Goal: Information Seeking & Learning: Check status

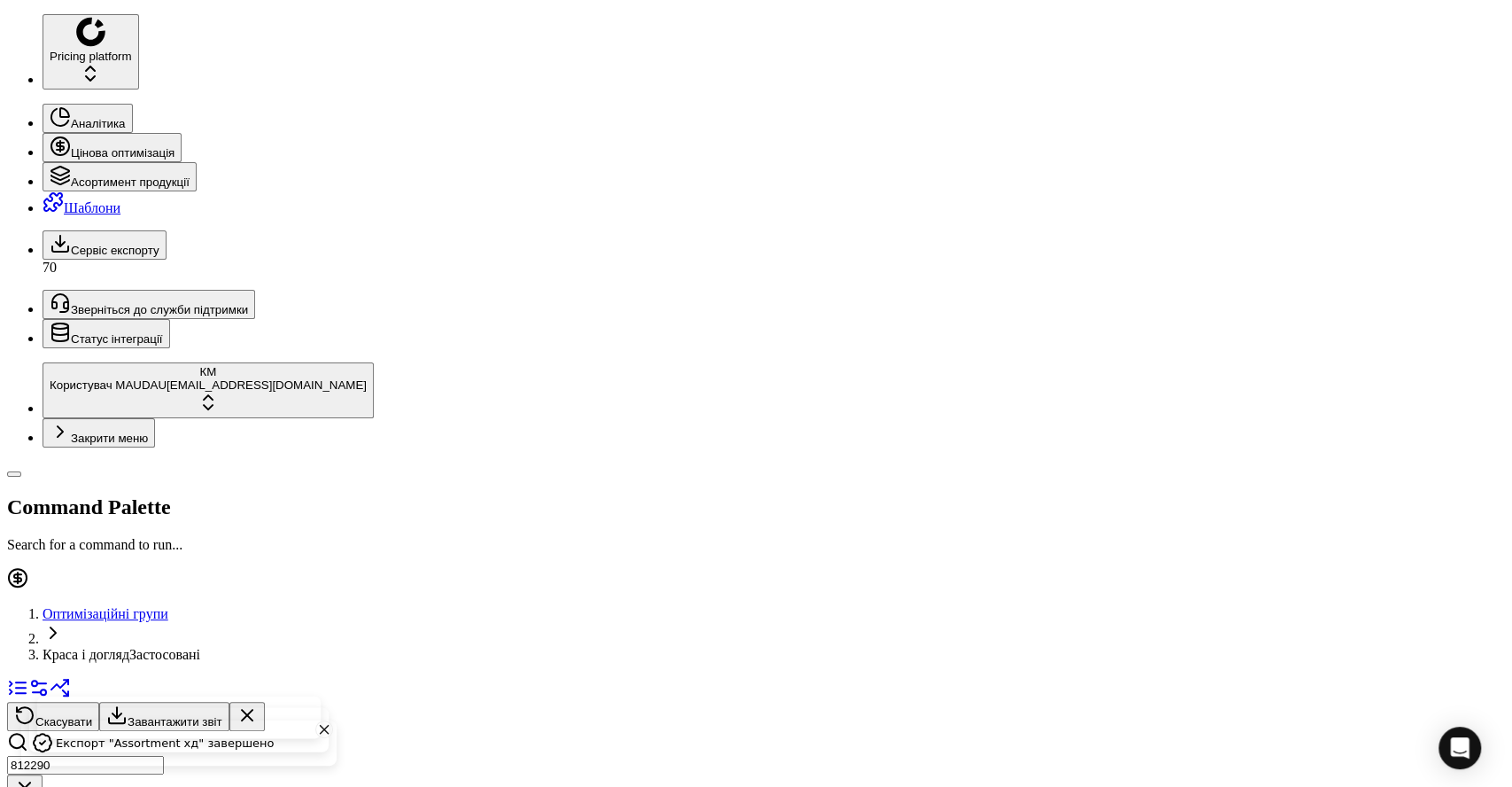
drag, startPoint x: 0, startPoint y: 0, endPoint x: 71, endPoint y: 65, distance: 96.3
click at [71, 732] on div "812290" at bounding box center [755, 768] width 1498 height 72
type input "184761"
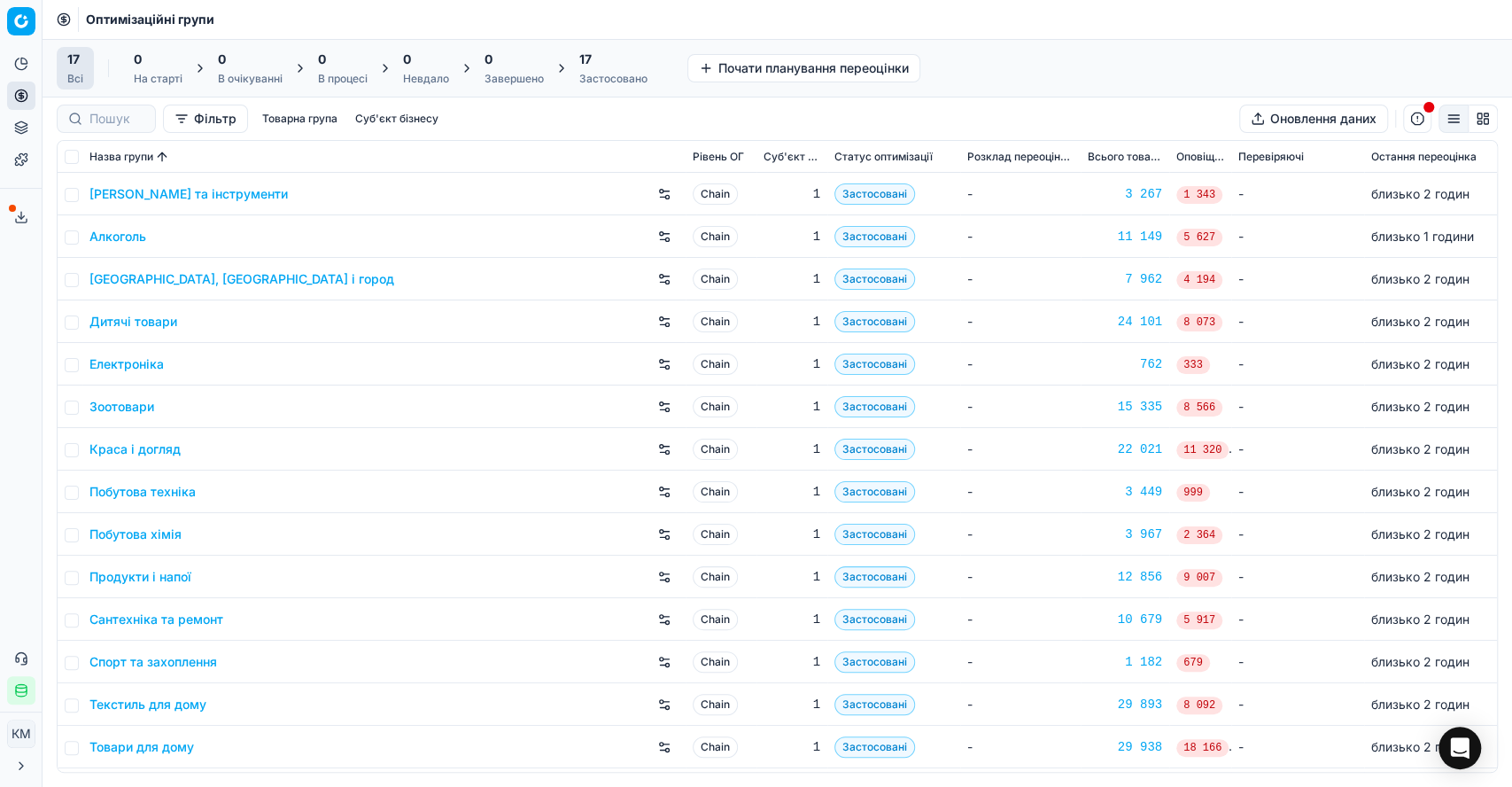
click at [15, 431] on div "Аналітика Цінова оптимізація Асортимент продукції Шаблони Сервіс експорту 70 Зв…" at bounding box center [21, 378] width 42 height 670
click at [18, 127] on icon at bounding box center [21, 127] width 14 height 14
click at [107, 165] on link "Асортимент" at bounding box center [171, 160] width 207 height 25
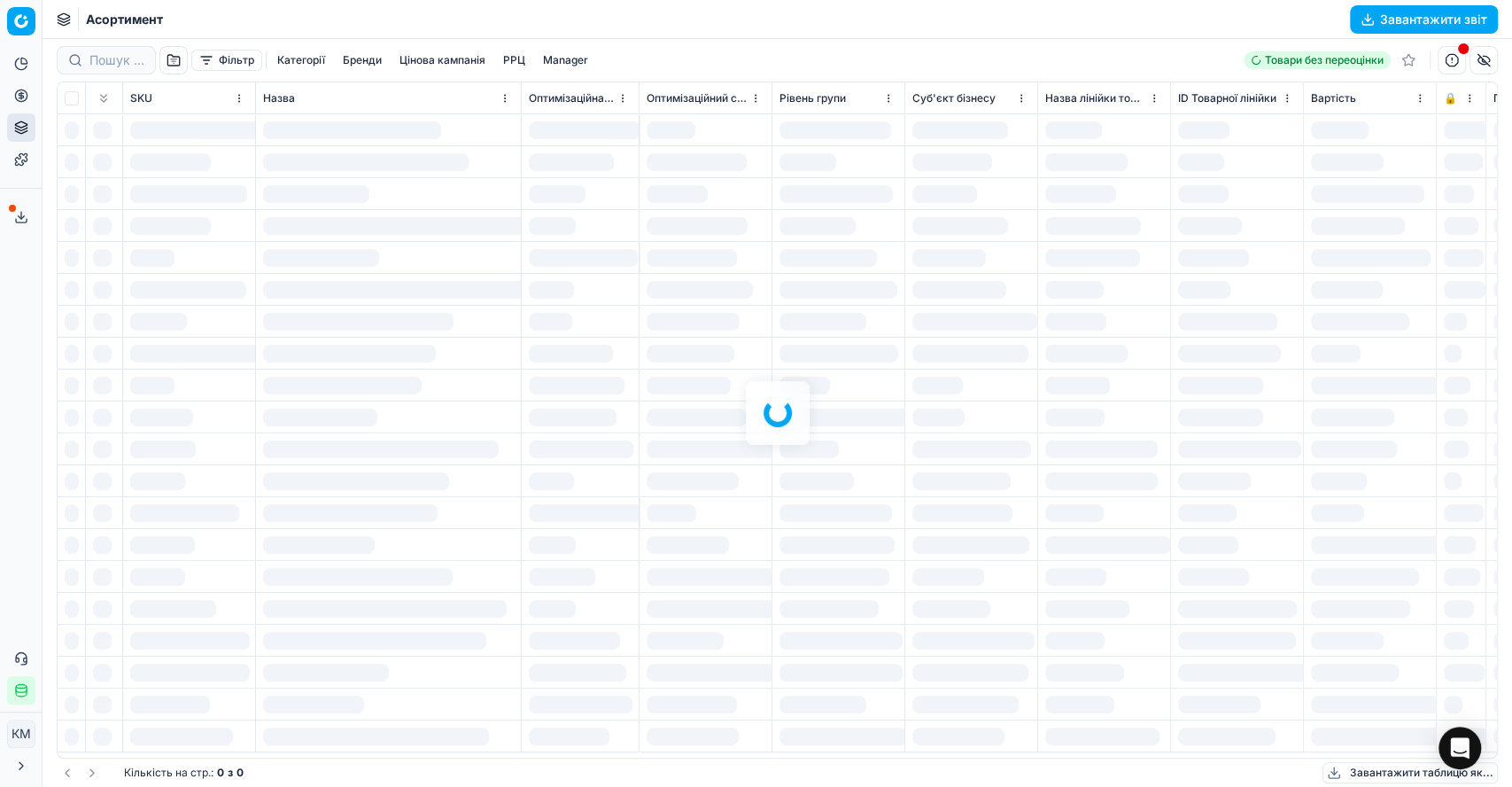
click at [112, 63] on div at bounding box center [778, 413] width 1470 height 748
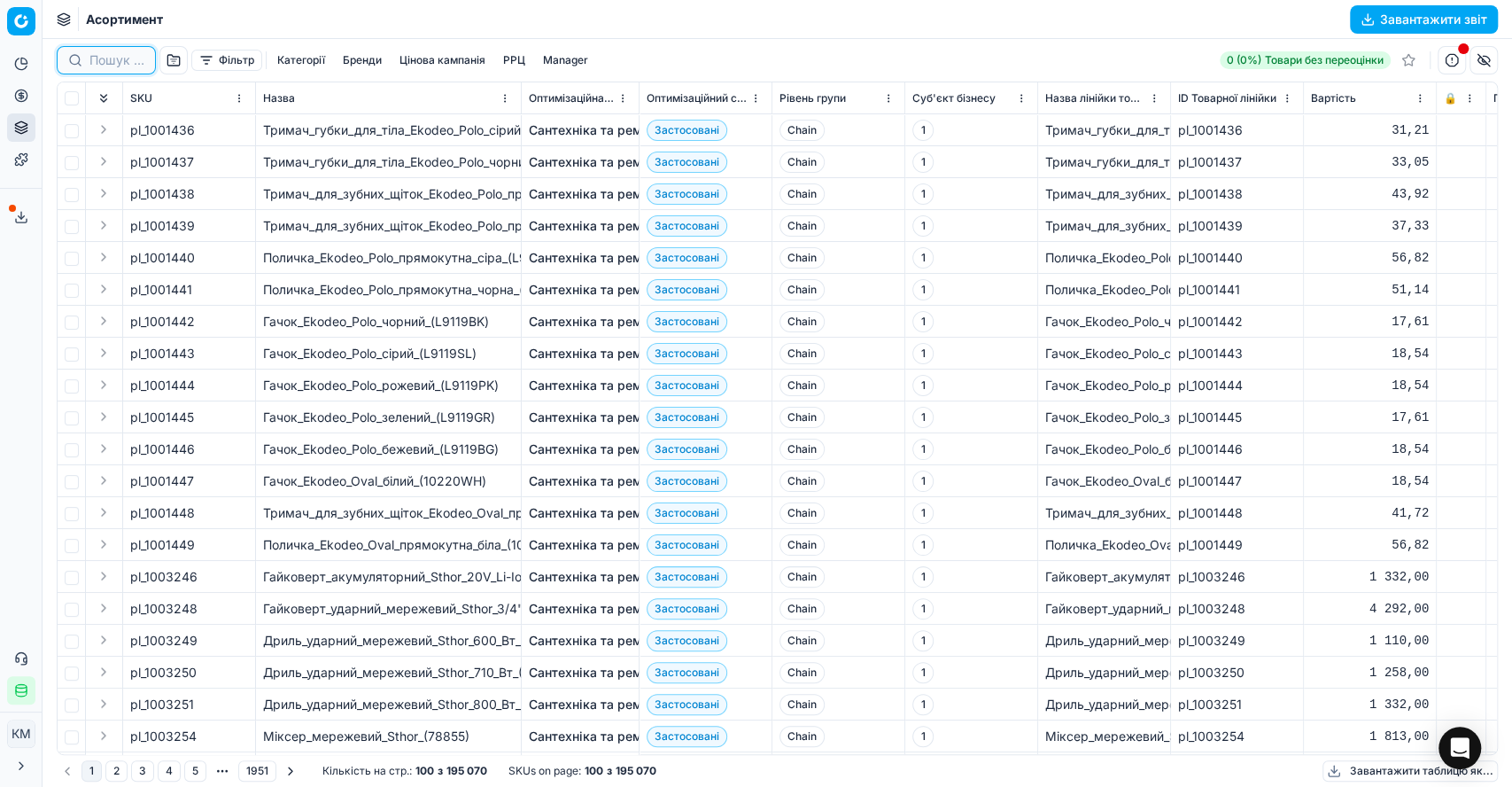
click at [112, 59] on input at bounding box center [117, 60] width 55 height 18
paste input "184761"
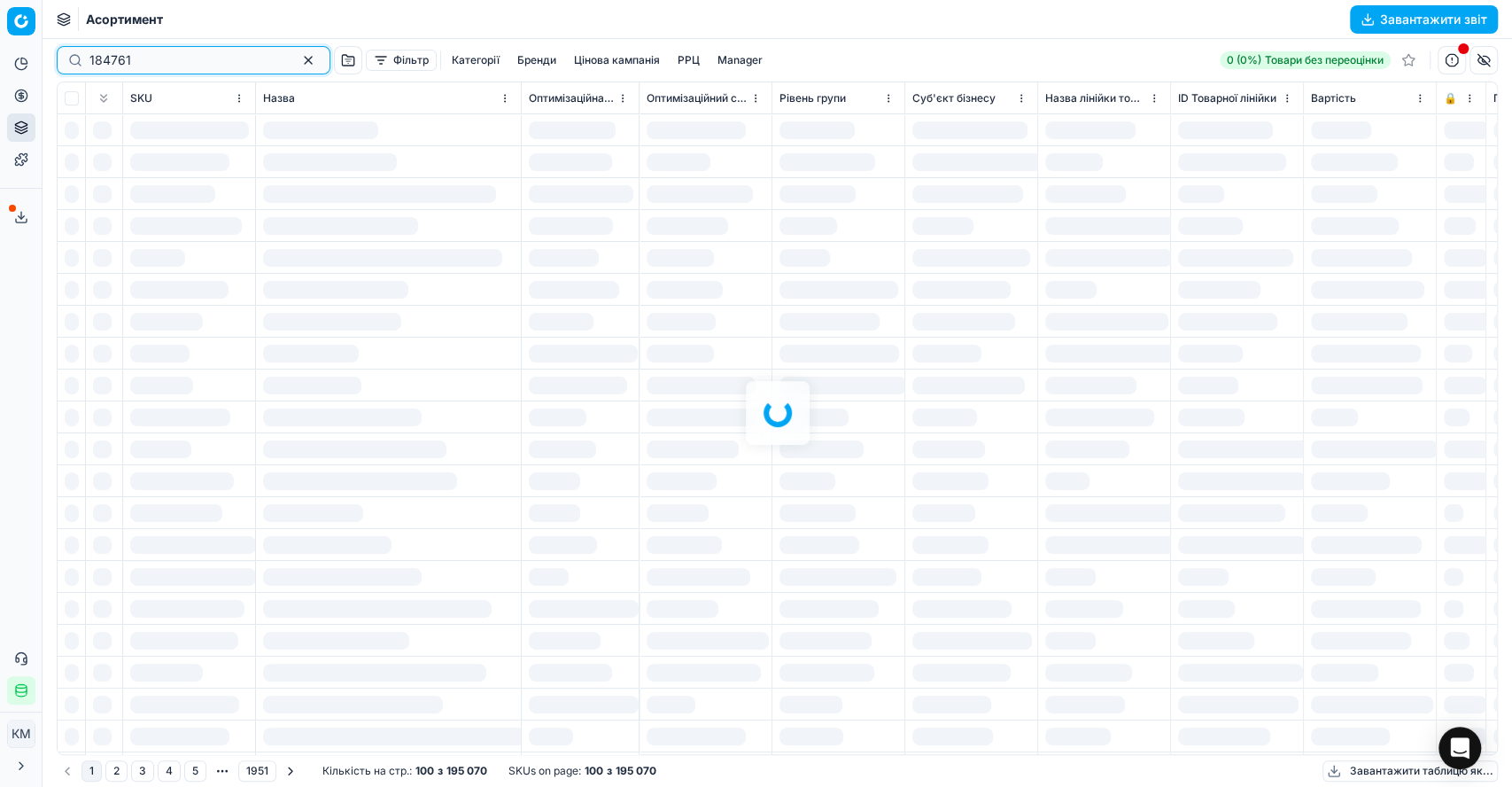
type input "184761"
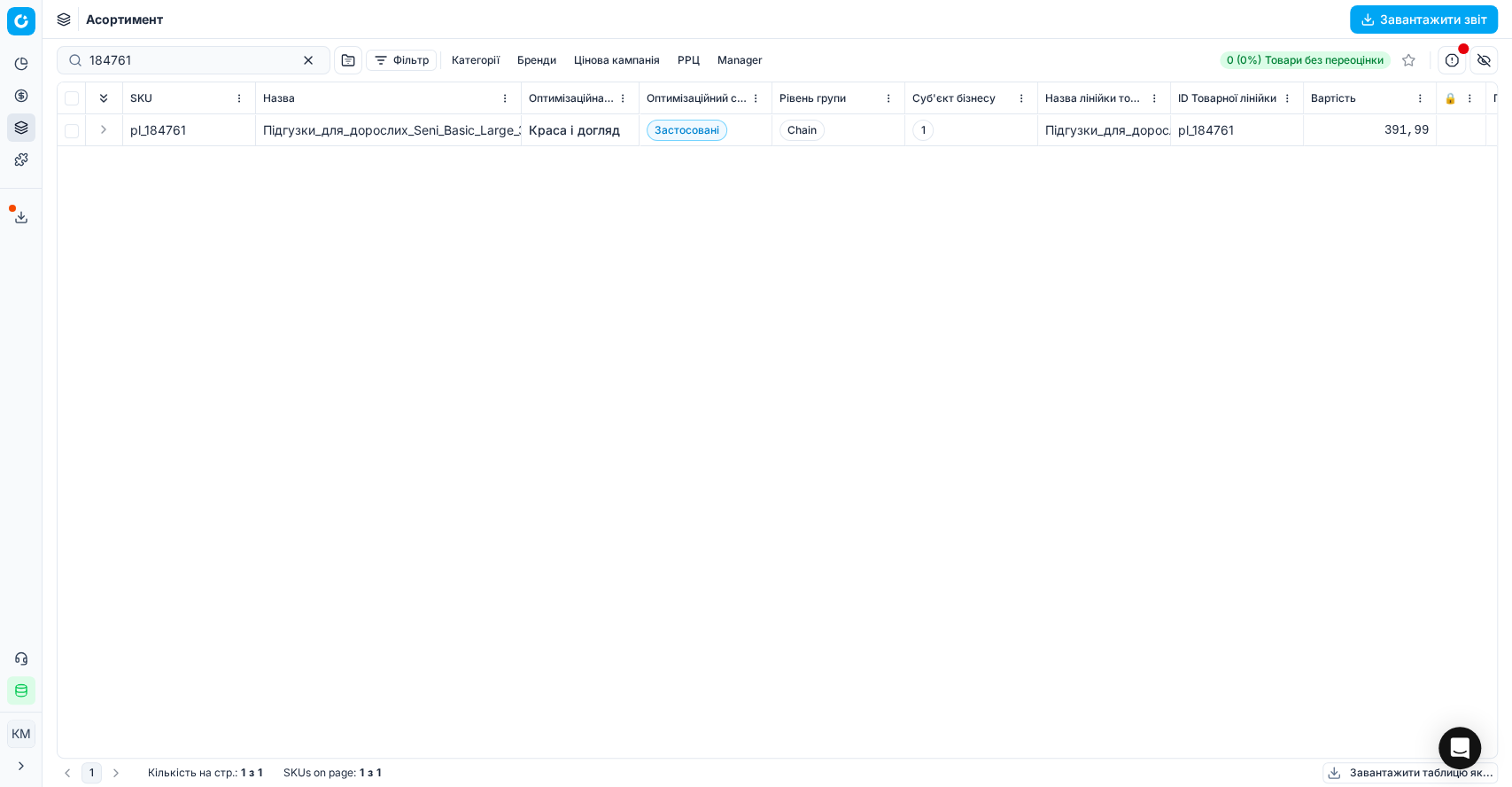
drag, startPoint x: 131, startPoint y: 251, endPoint x: 332, endPoint y: 195, distance: 208.7
click at [133, 249] on div "pl_184761 Підгузки_для_дорослих_Seni_Basic_Large_30_шт. Краса і догляд Застосов…" at bounding box center [777, 436] width 1440 height 644
click at [597, 127] on link "Краса і догляд" at bounding box center [575, 130] width 92 height 18
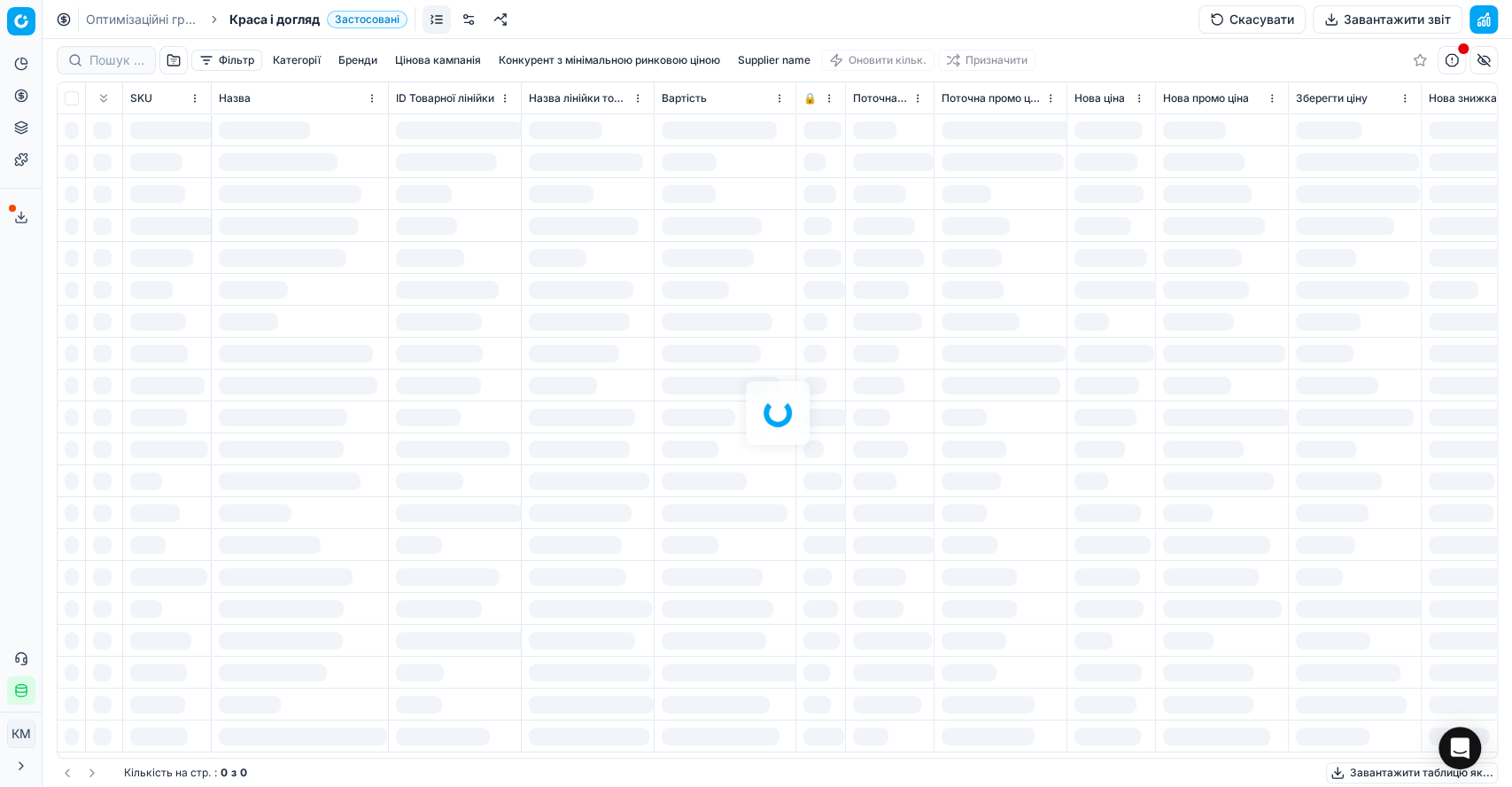
click at [112, 69] on div "Фільтр Категорії [PERSON_NAME] кампанія Конкурент з мінімальною ринковою ціною …" at bounding box center [778, 413] width 1470 height 748
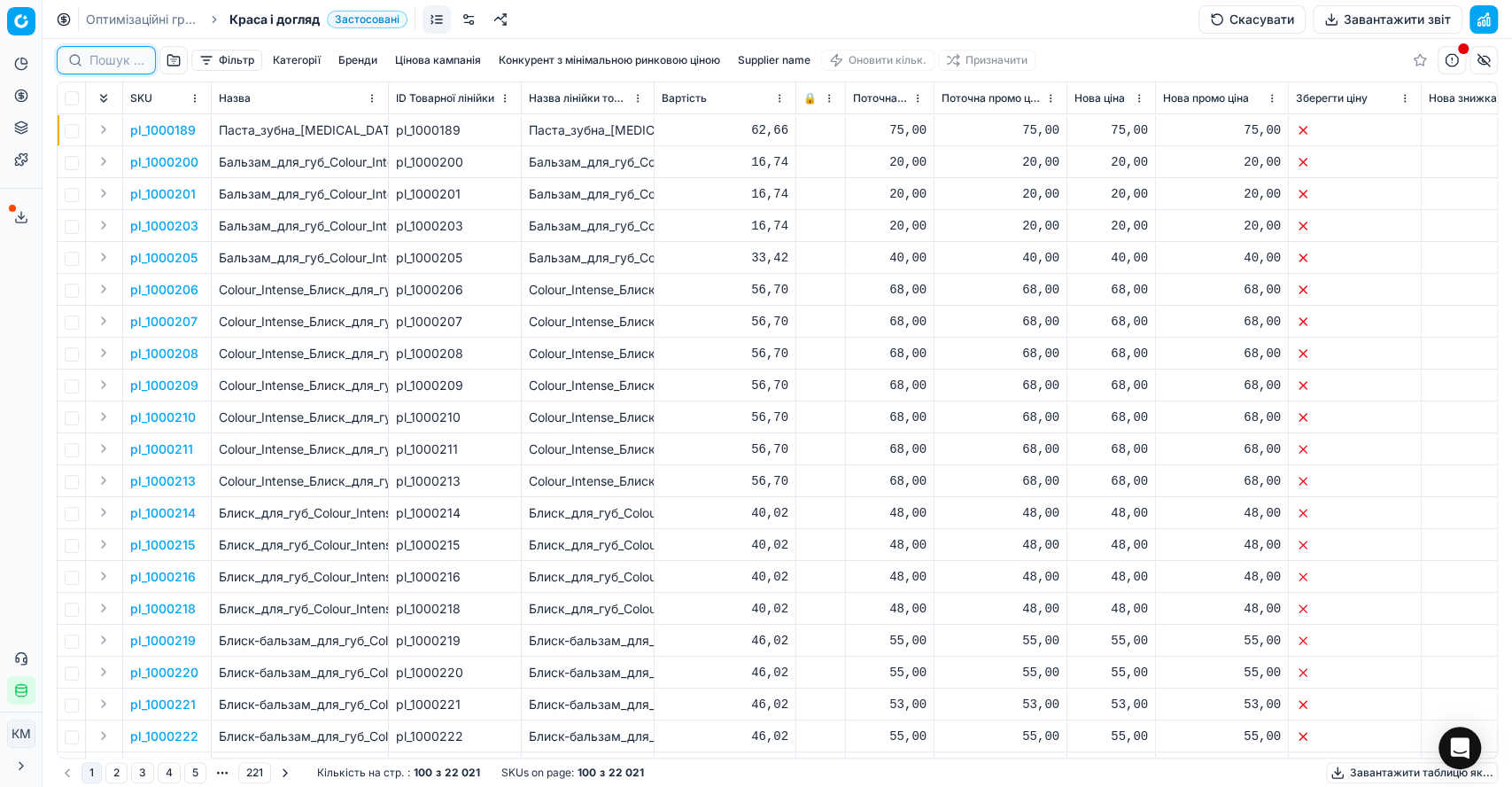
click at [109, 69] on input at bounding box center [117, 60] width 55 height 18
paste input "184761"
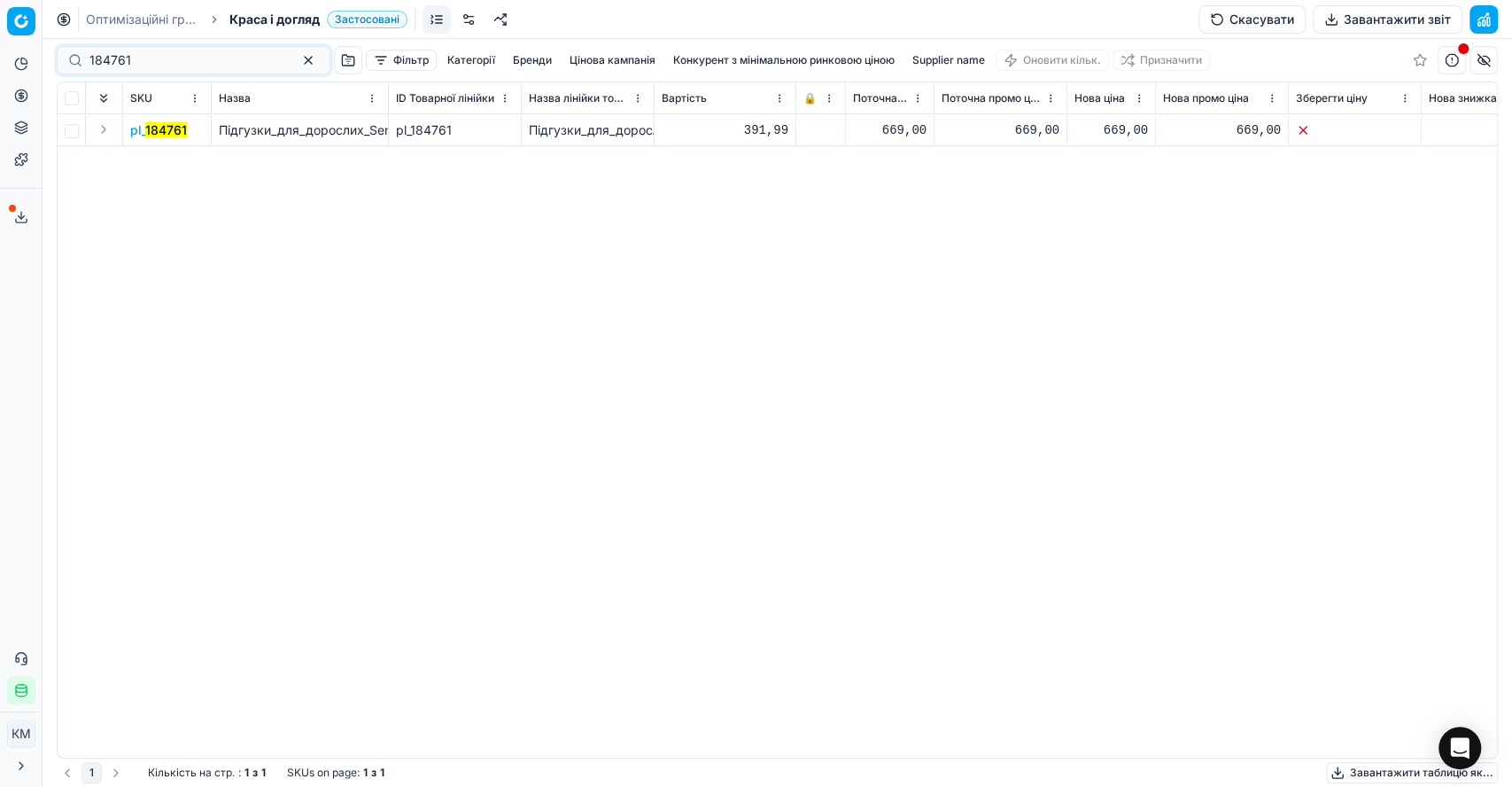
click at [101, 127] on button "Expand" at bounding box center [104, 130] width 21 height 21
click at [144, 160] on mark "184761" at bounding box center [152, 162] width 42 height 15
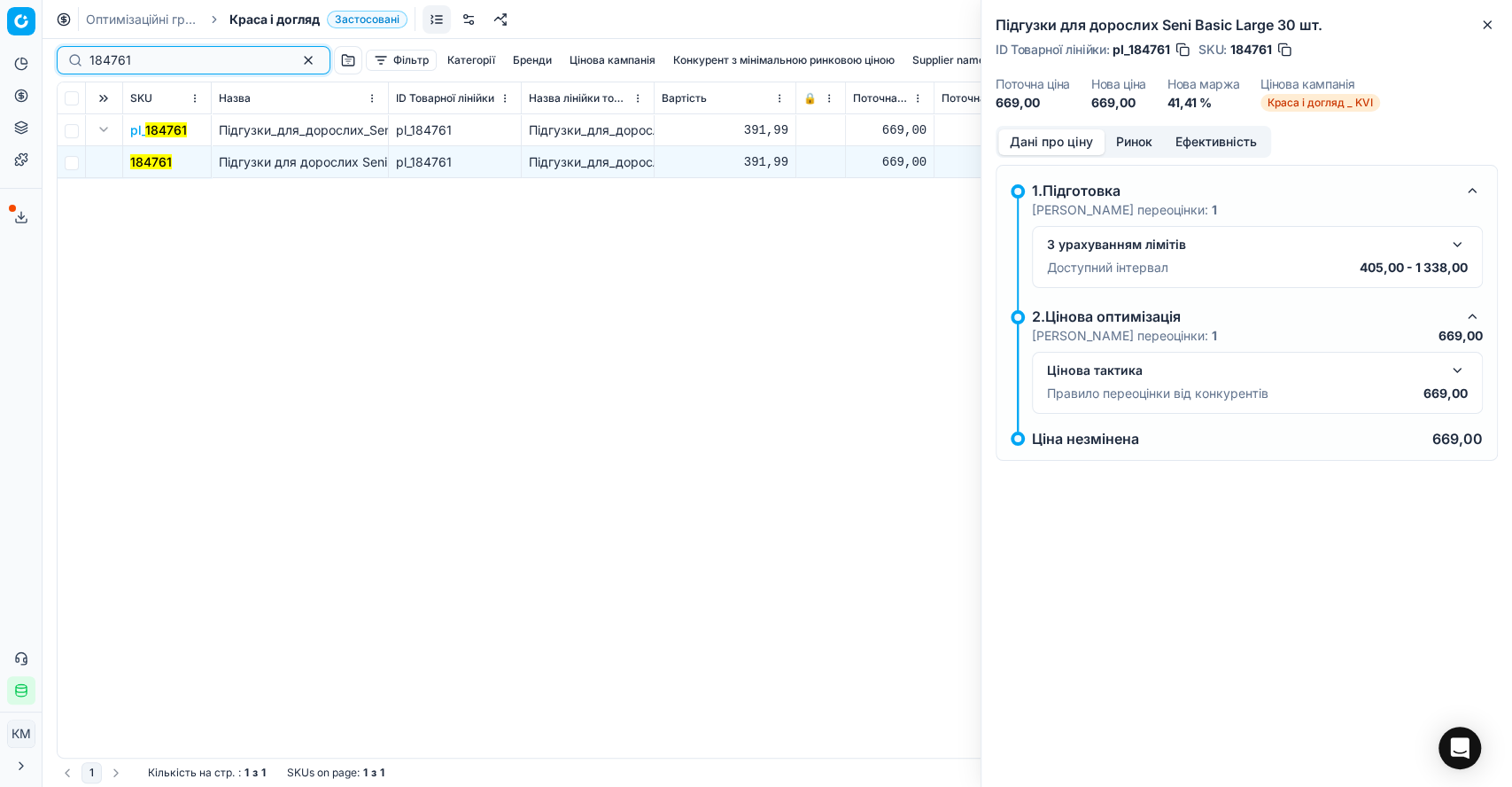
drag, startPoint x: 32, startPoint y: 53, endPoint x: 14, endPoint y: 56, distance: 18.2
click at [14, 56] on div "Pricing platform Аналітика Цінова оптимізація Асортимент продукції Шаблони Серв…" at bounding box center [756, 393] width 1512 height 787
paste input "640417"
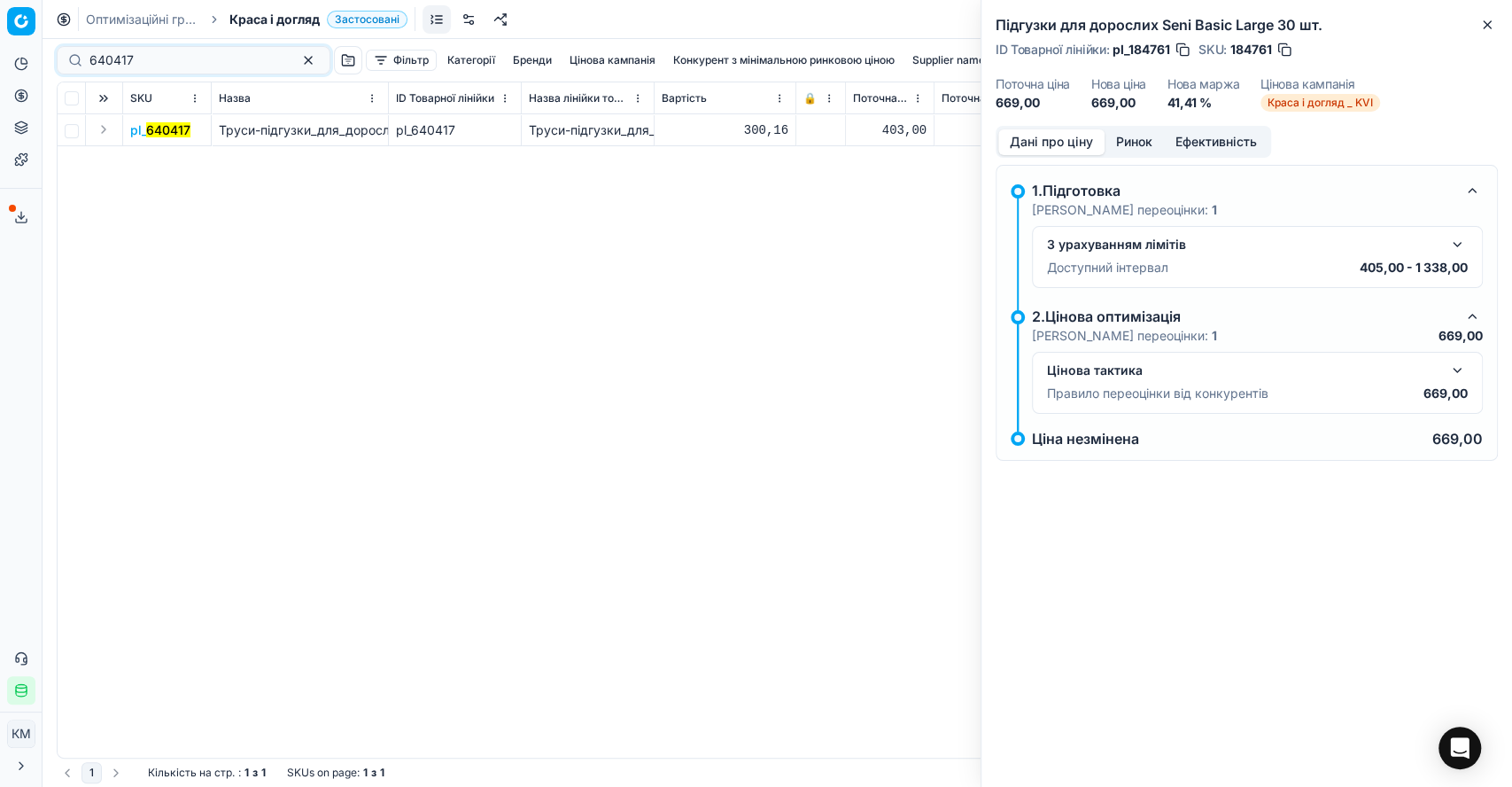
click at [98, 135] on button "Expand" at bounding box center [104, 130] width 21 height 21
click at [149, 165] on mark "640417" at bounding box center [153, 162] width 44 height 15
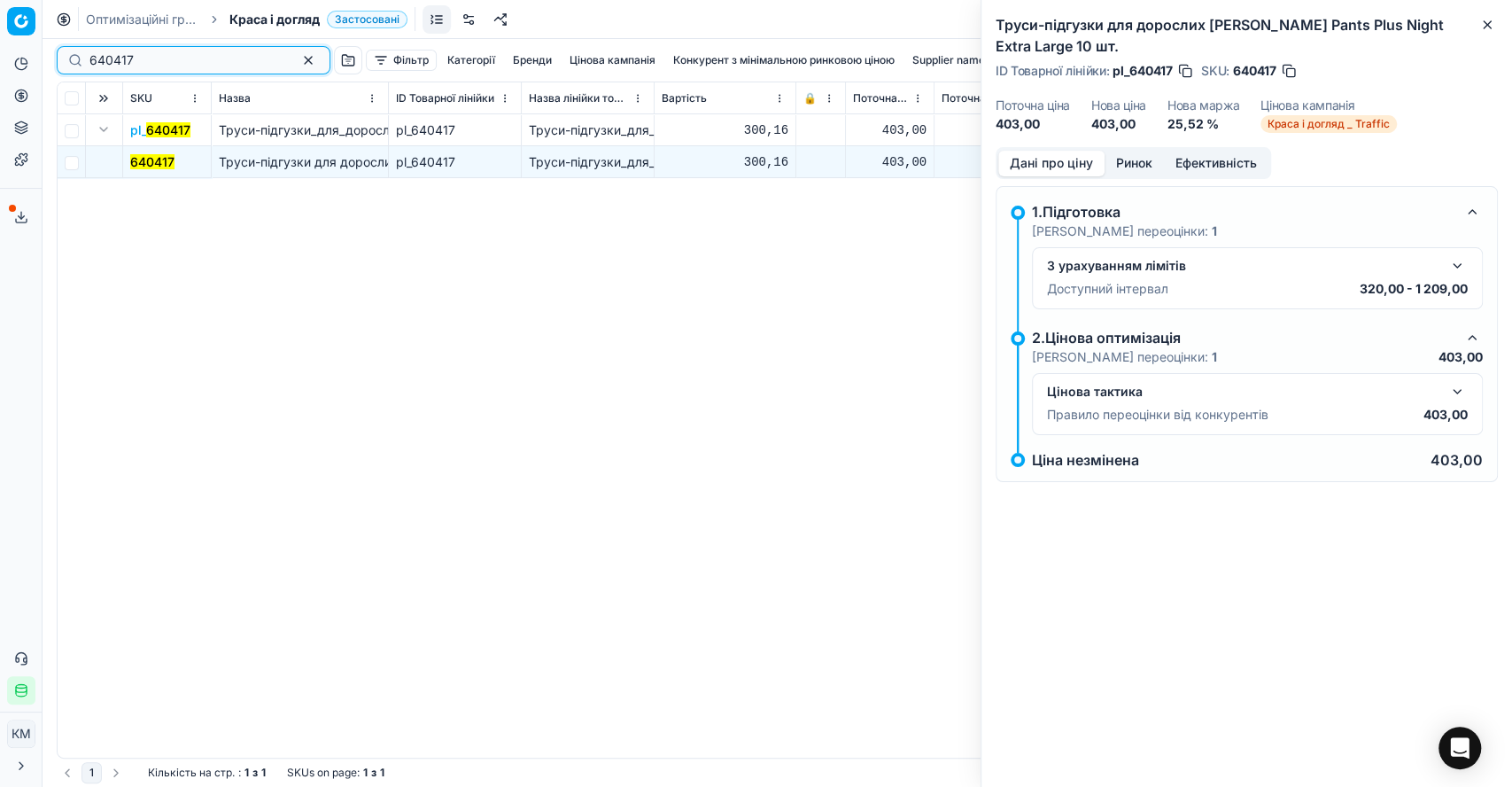
drag, startPoint x: 124, startPoint y: 59, endPoint x: 65, endPoint y: 65, distance: 59.3
click at [65, 65] on div "640417" at bounding box center [193, 60] width 274 height 29
paste input "52400"
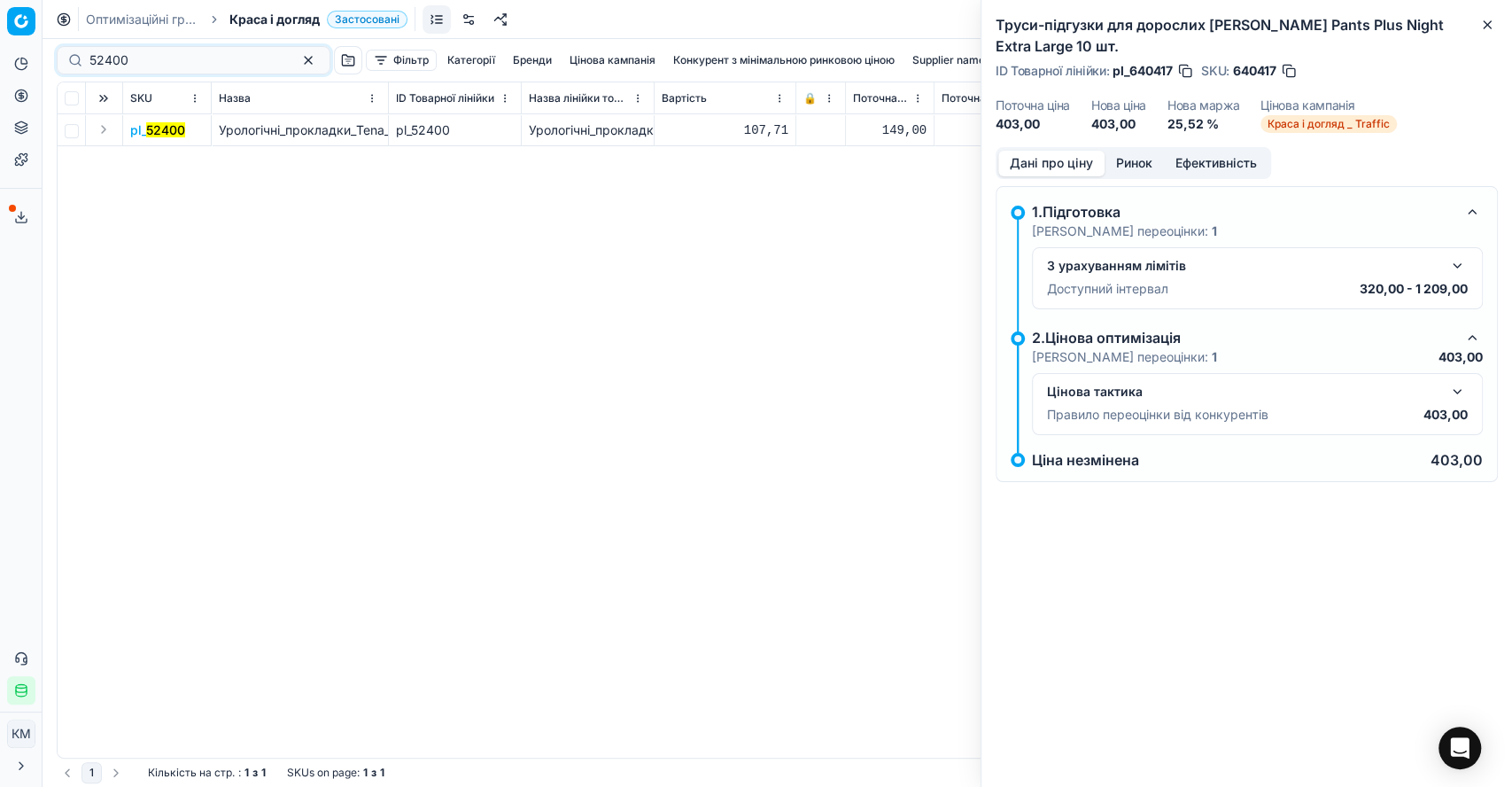
click at [102, 129] on button "Expand" at bounding box center [104, 130] width 21 height 21
click at [150, 162] on mark "52400" at bounding box center [150, 162] width 39 height 15
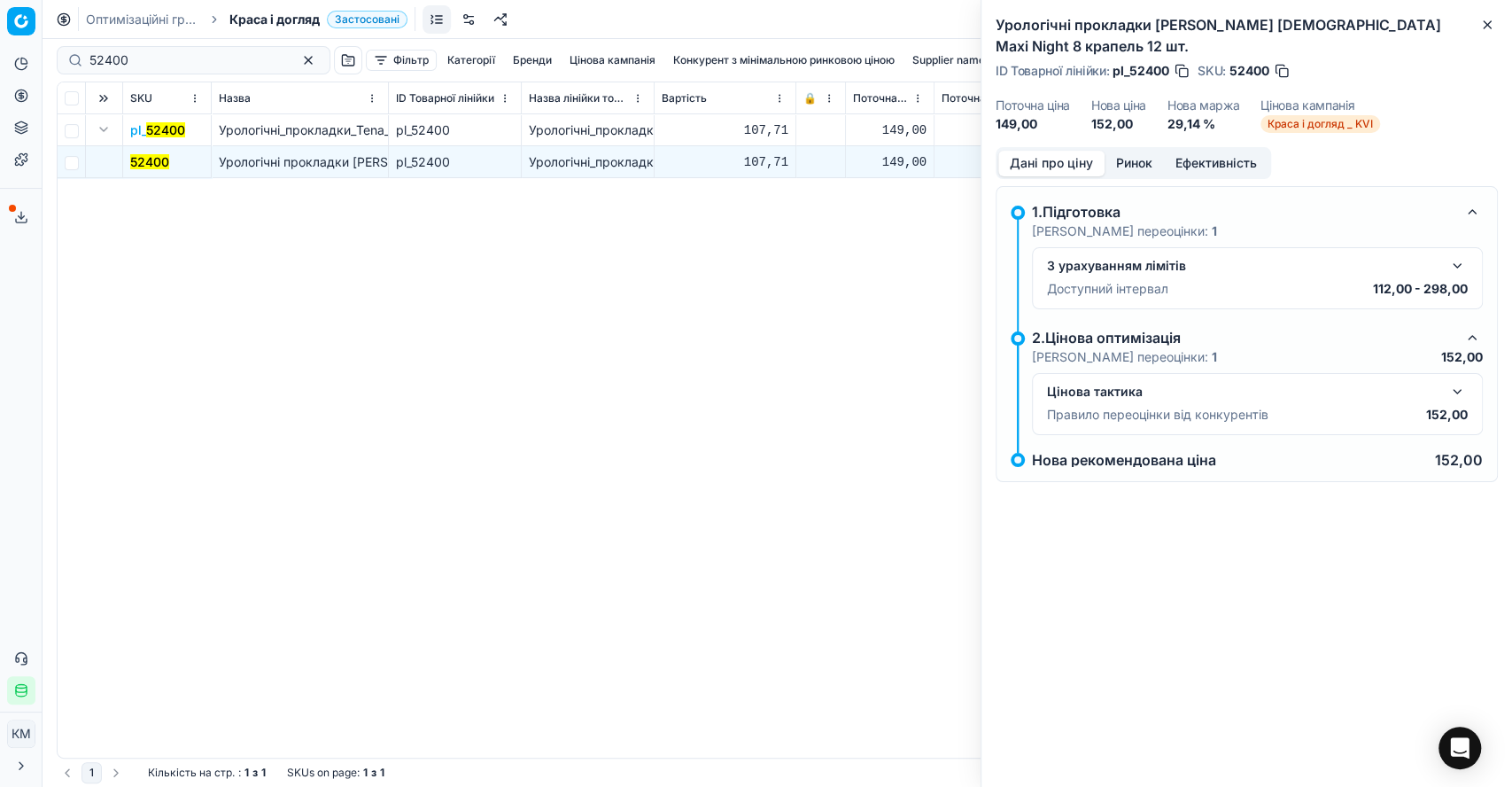
drag, startPoint x: 147, startPoint y: 76, endPoint x: 82, endPoint y: 63, distance: 66.3
click at [82, 63] on div "52400 Фільтр Категорії [PERSON_NAME] кампанія Конкурент з мінімальною ринковою …" at bounding box center [777, 60] width 1441 height 43
drag, startPoint x: 129, startPoint y: 56, endPoint x: 69, endPoint y: 55, distance: 60.0
click at [69, 55] on div "52400" at bounding box center [193, 60] width 274 height 29
paste input "140043"
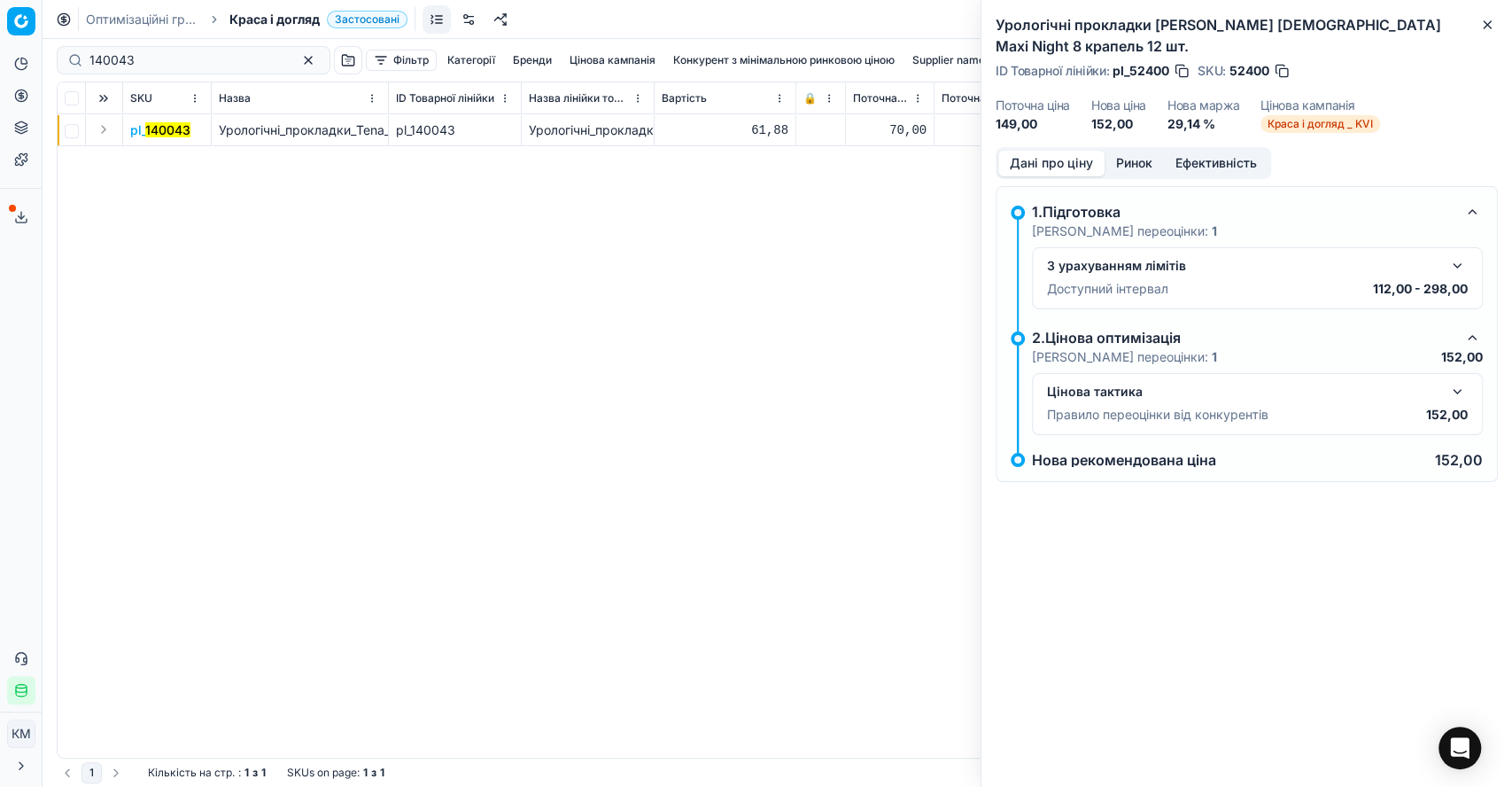
click at [101, 133] on button "Expand" at bounding box center [104, 130] width 21 height 21
click at [165, 162] on mark "140043" at bounding box center [153, 162] width 45 height 15
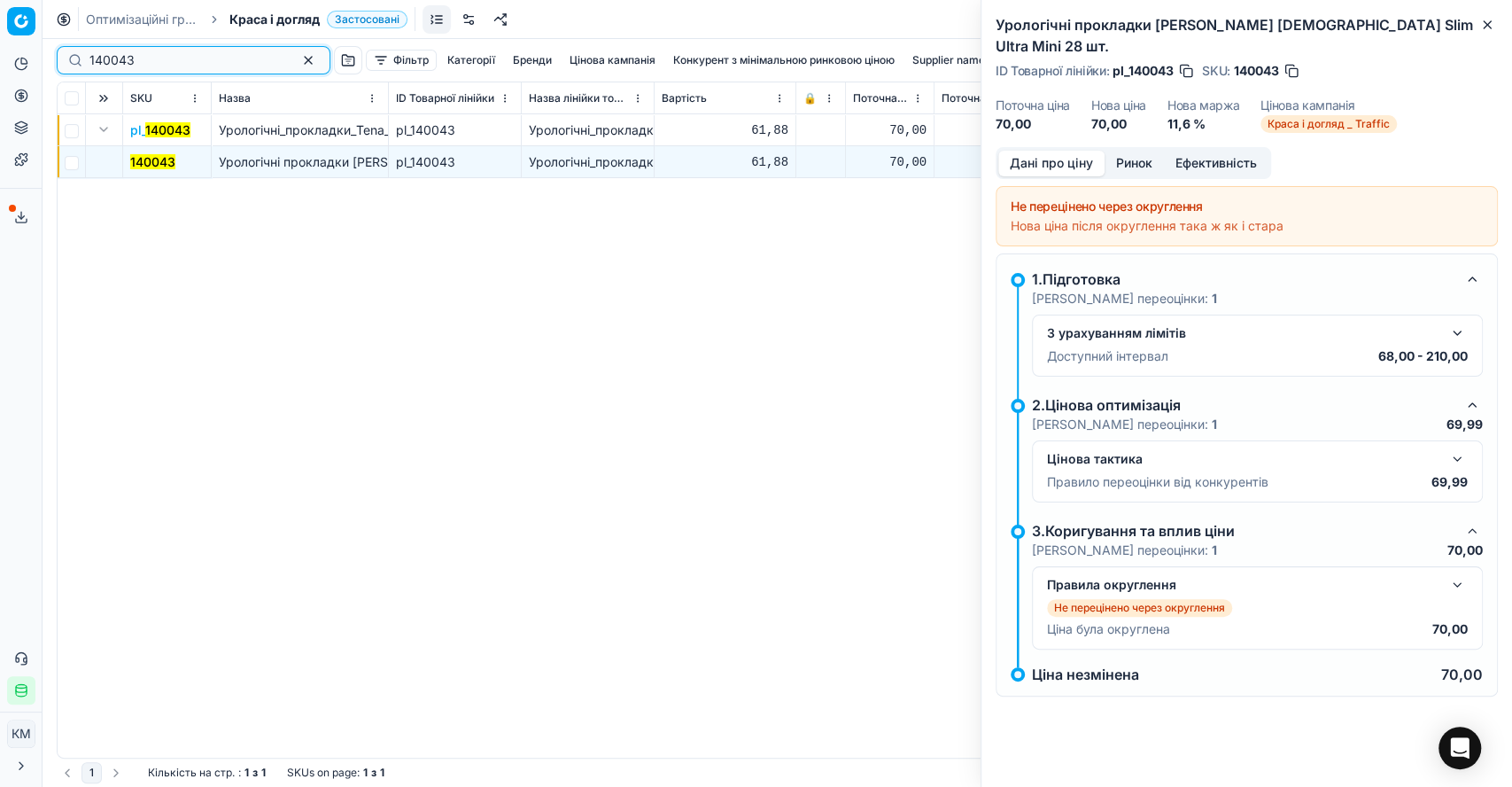
drag, startPoint x: 167, startPoint y: 59, endPoint x: 90, endPoint y: 50, distance: 77.5
click at [90, 50] on div "140043" at bounding box center [193, 60] width 274 height 29
paste input "96097"
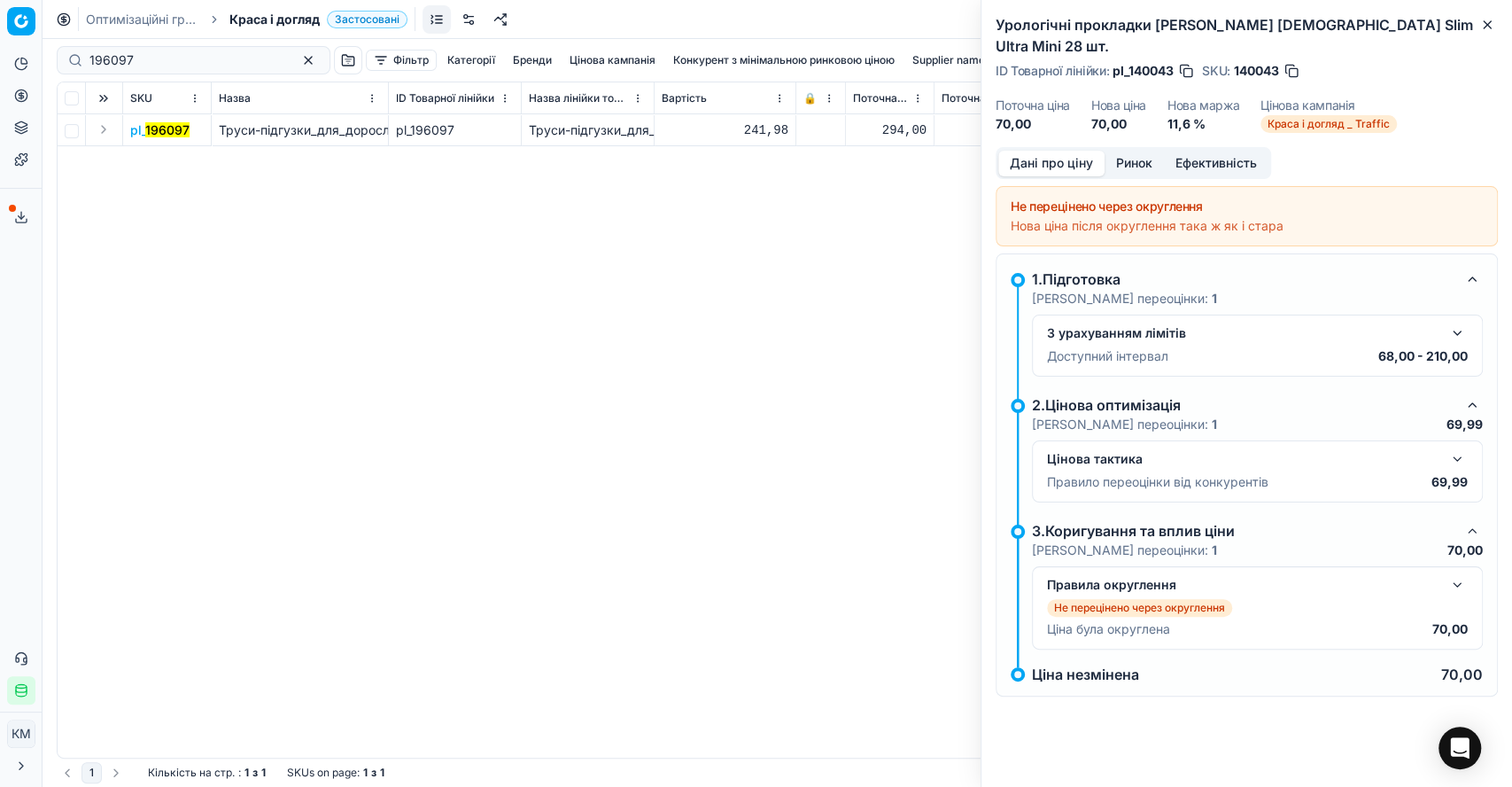
click at [107, 124] on button "Expand" at bounding box center [104, 130] width 21 height 21
click at [170, 155] on mark "196097" at bounding box center [153, 162] width 44 height 15
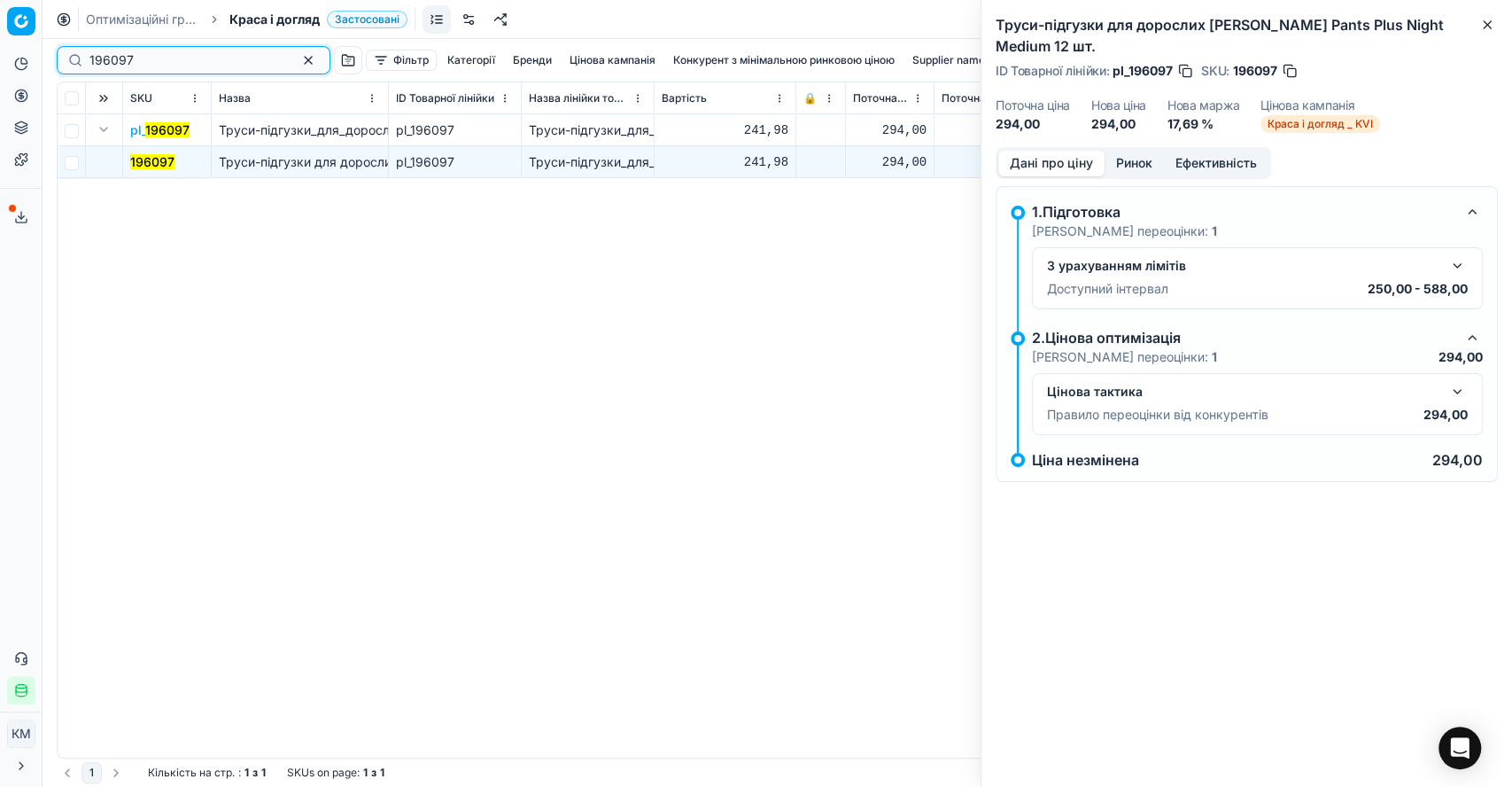
drag, startPoint x: 101, startPoint y: 55, endPoint x: 44, endPoint y: 55, distance: 57.0
click at [44, 55] on div "Pricing platform Аналітика Цінова оптимізація Асортимент продукції Шаблони Серв…" at bounding box center [756, 393] width 1512 height 787
paste input "415428"
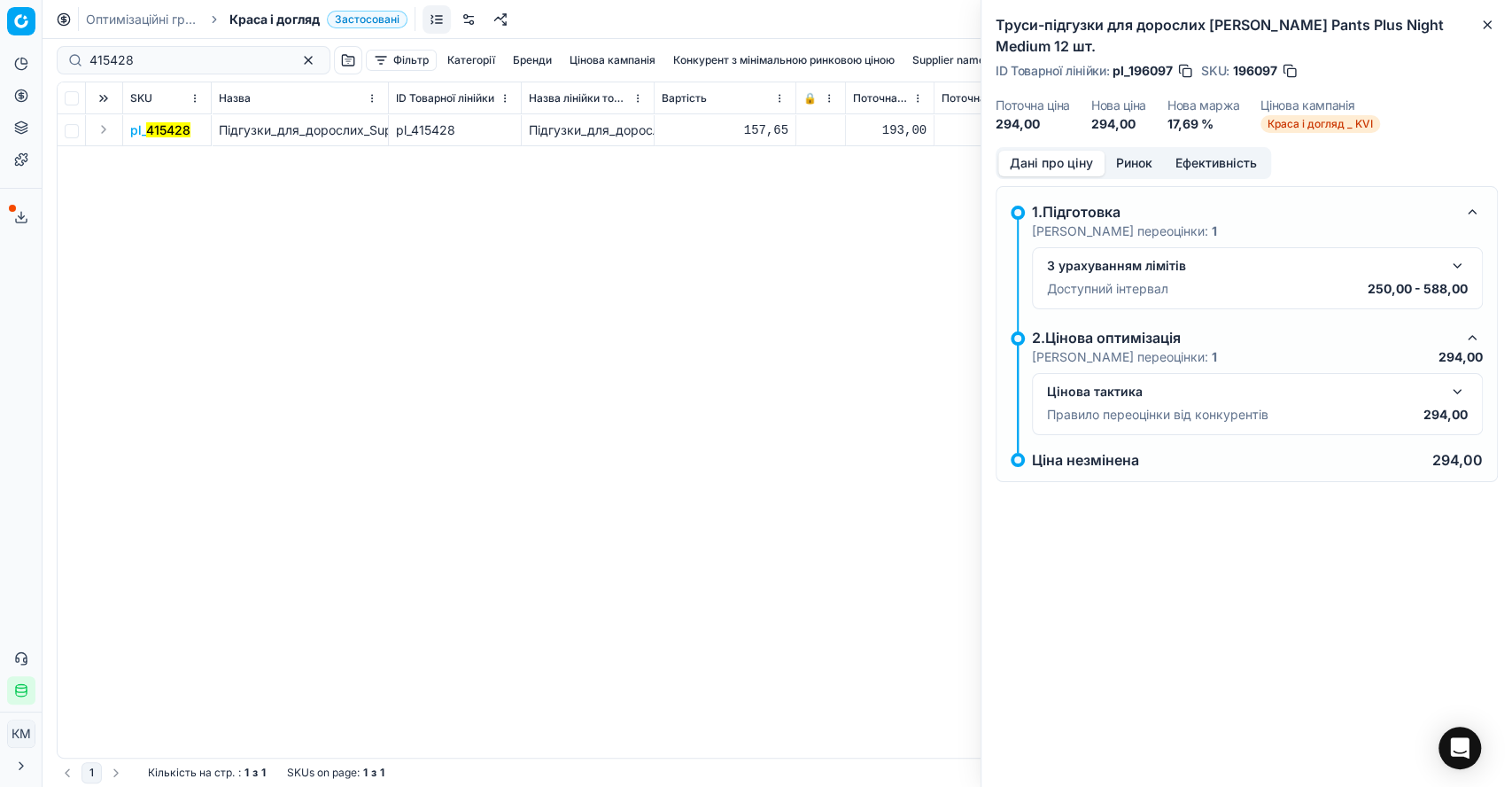
drag, startPoint x: 99, startPoint y: 126, endPoint x: 115, endPoint y: 140, distance: 21.3
click at [100, 126] on button "Expand" at bounding box center [104, 130] width 21 height 21
click at [140, 156] on mark "415428" at bounding box center [153, 162] width 44 height 15
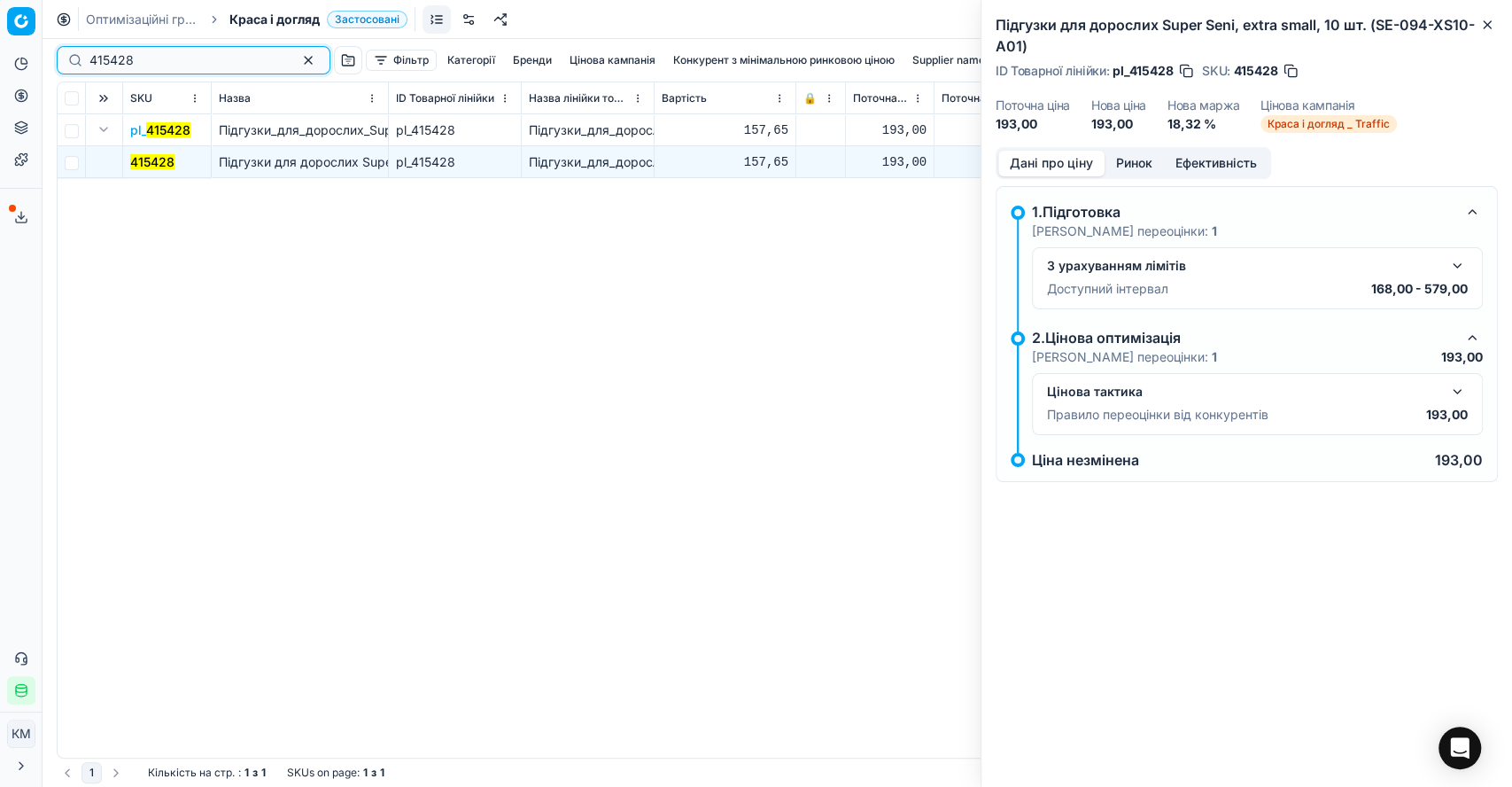
drag, startPoint x: 149, startPoint y: 51, endPoint x: 50, endPoint y: 44, distance: 99.2
click at [51, 45] on div "415428 Фільтр Категорії [PERSON_NAME] кампанія Конкурент з мінімальною ринковою…" at bounding box center [778, 413] width 1470 height 748
paste input "500790"
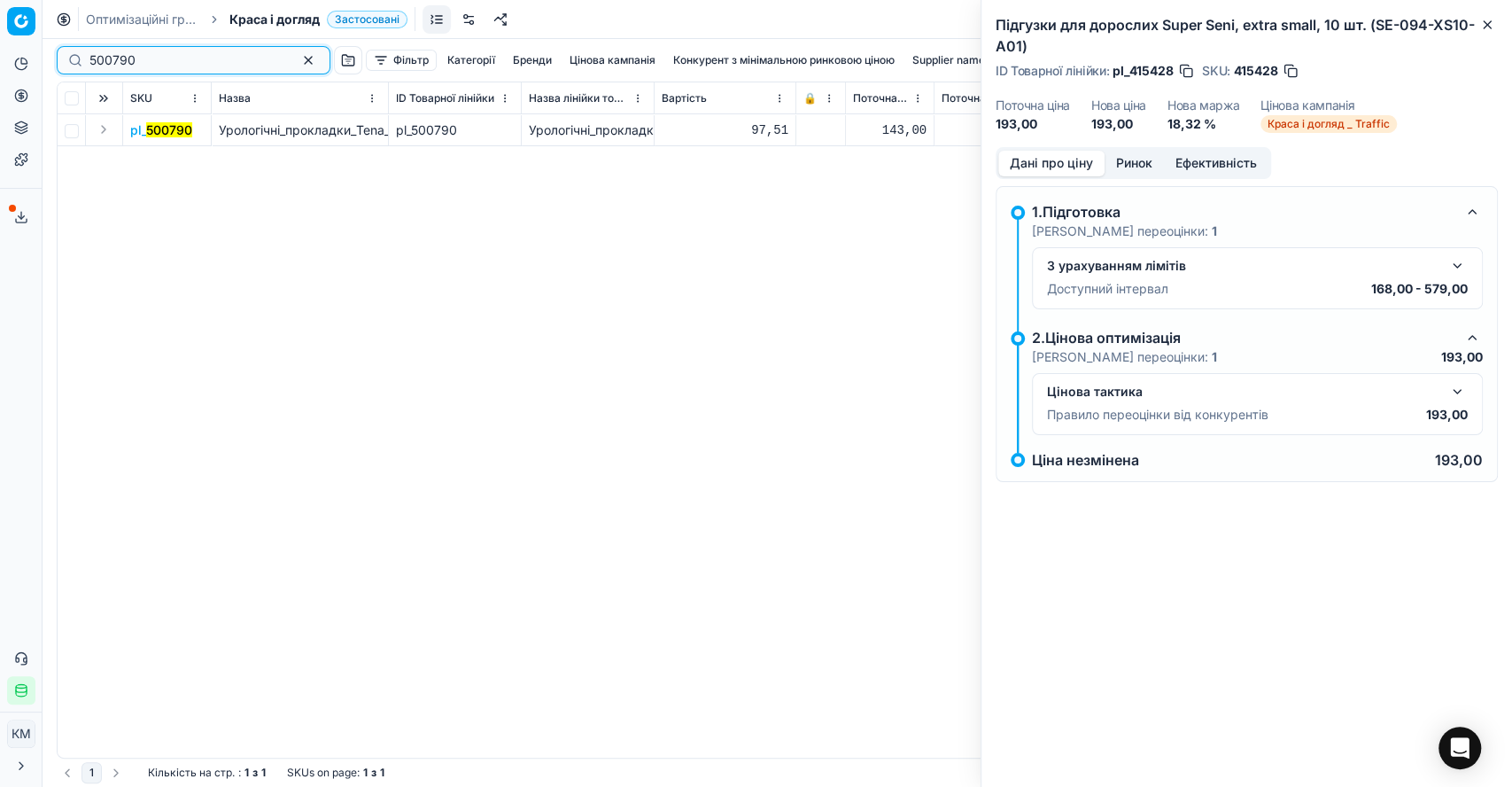
type input "500790"
click at [101, 128] on button "Expand" at bounding box center [104, 130] width 21 height 21
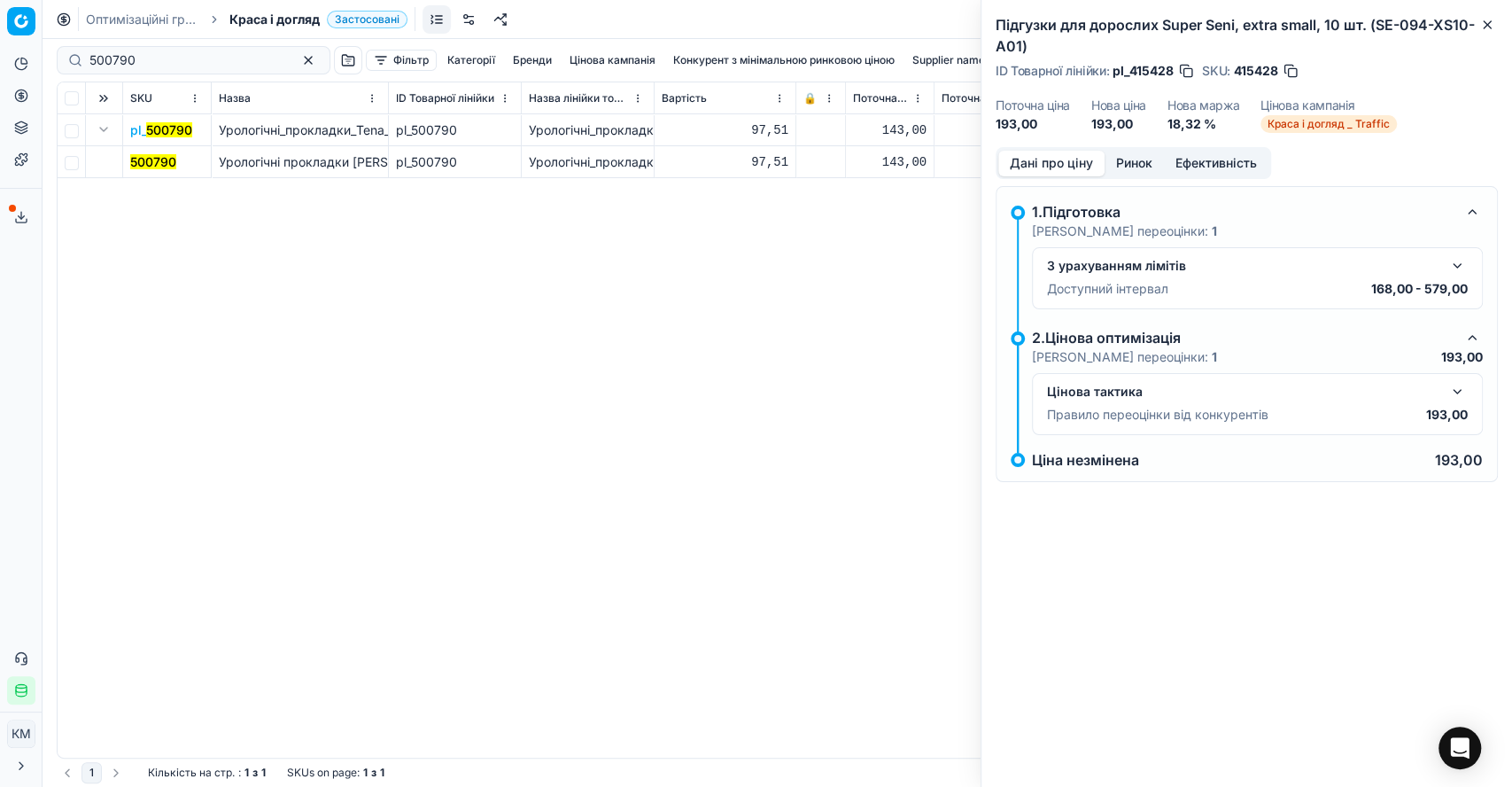
click at [150, 155] on mark "500790" at bounding box center [153, 162] width 46 height 15
